Goal: Information Seeking & Learning: Learn about a topic

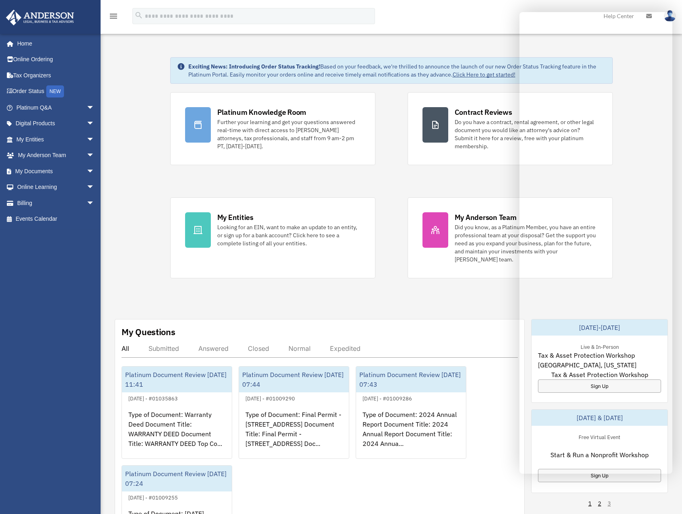
scroll to position [242, 0]
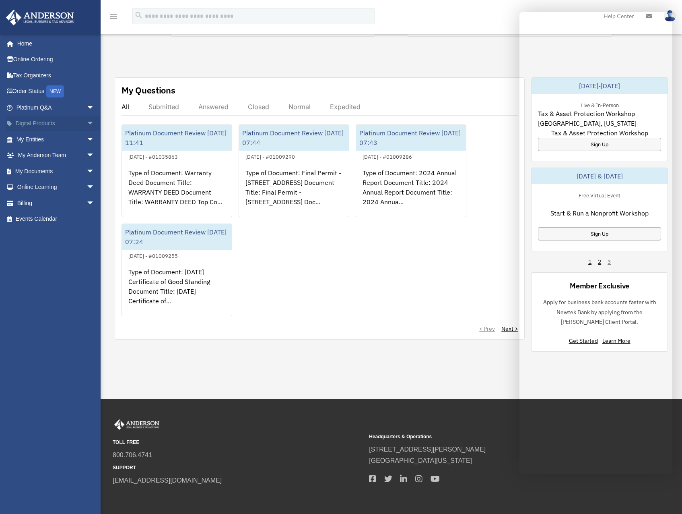
click at [87, 122] on span "arrow_drop_down" at bounding box center [95, 124] width 16 height 17
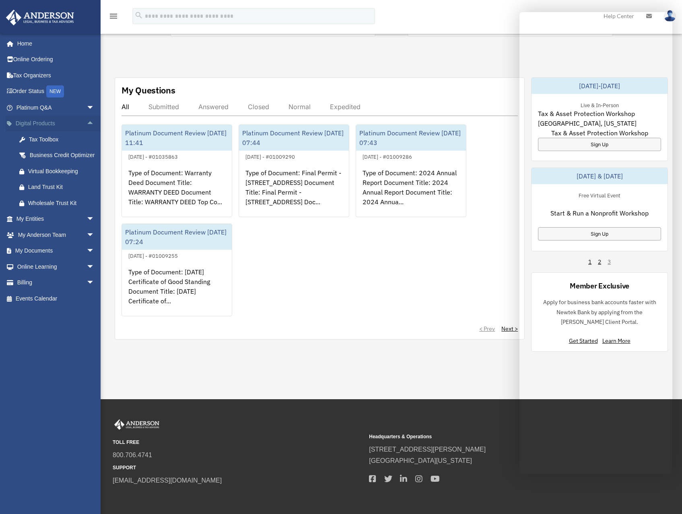
click at [87, 124] on span "arrow_drop_up" at bounding box center [95, 124] width 16 height 17
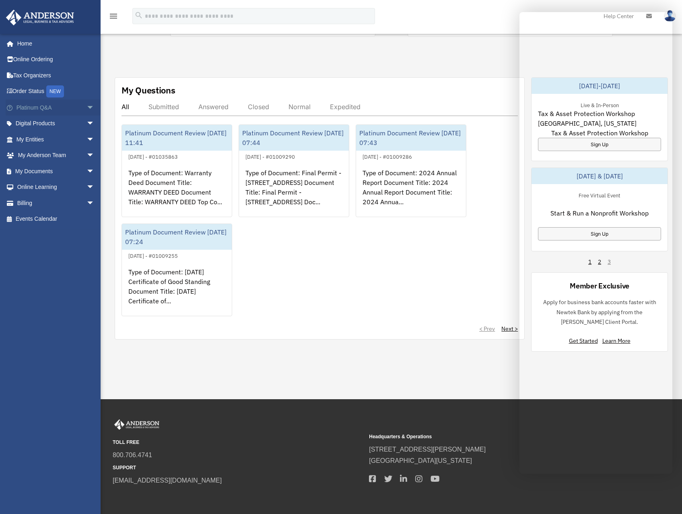
click at [87, 104] on span "arrow_drop_down" at bounding box center [95, 107] width 16 height 17
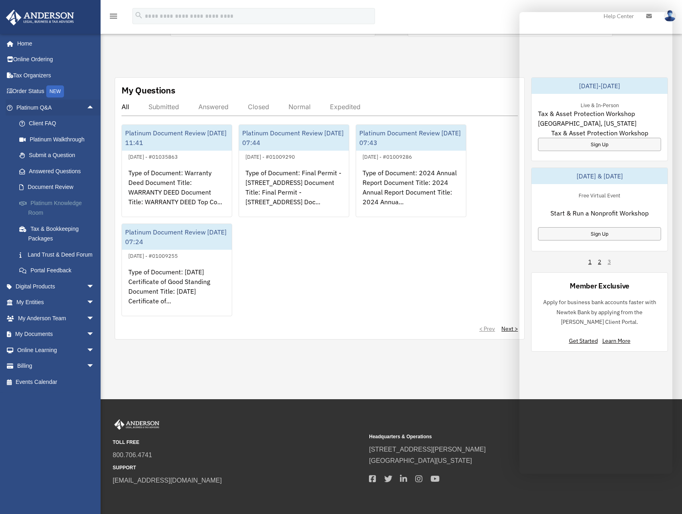
click at [58, 204] on link "Platinum Knowledge Room" at bounding box center [58, 208] width 95 height 26
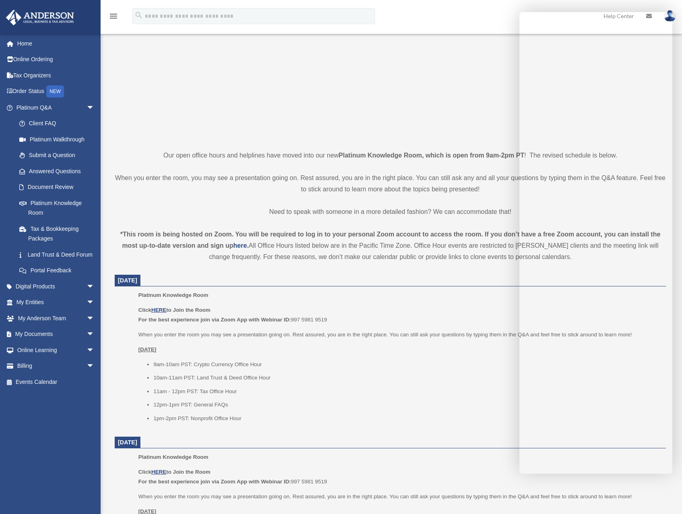
scroll to position [81, 0]
click at [159, 310] on u "HERE" at bounding box center [158, 309] width 15 height 6
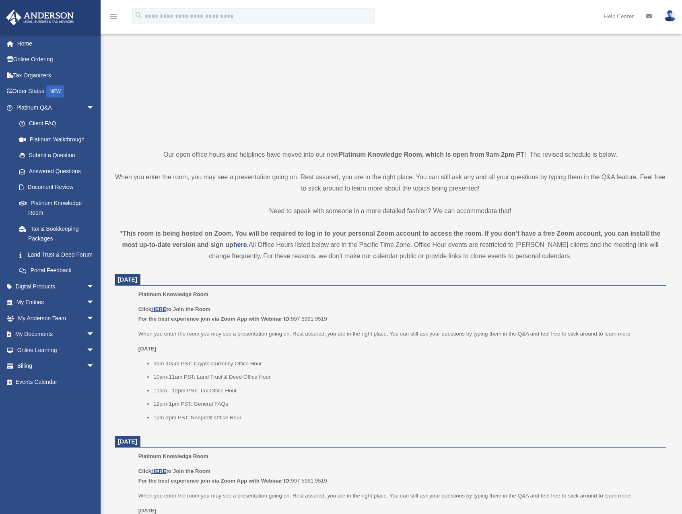
drag, startPoint x: 391, startPoint y: 295, endPoint x: 345, endPoint y: 293, distance: 46.0
click at [345, 293] on p "Platinum Knowledge Room" at bounding box center [399, 294] width 522 height 10
drag, startPoint x: 234, startPoint y: 83, endPoint x: 227, endPoint y: 74, distance: 11.5
click at [227, 74] on p at bounding box center [391, 68] width 552 height 140
